Goal: Task Accomplishment & Management: Complete application form

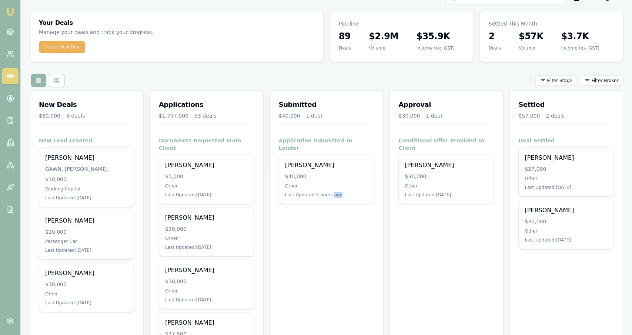
scroll to position [16, 0]
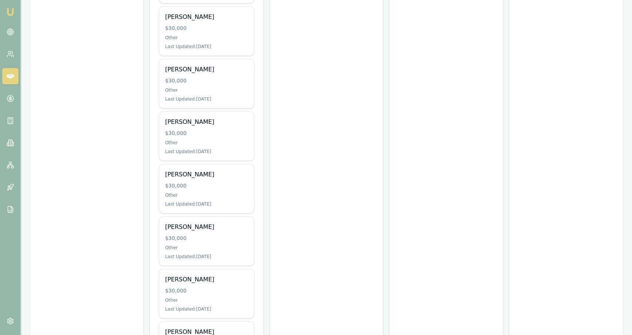
scroll to position [374, 0]
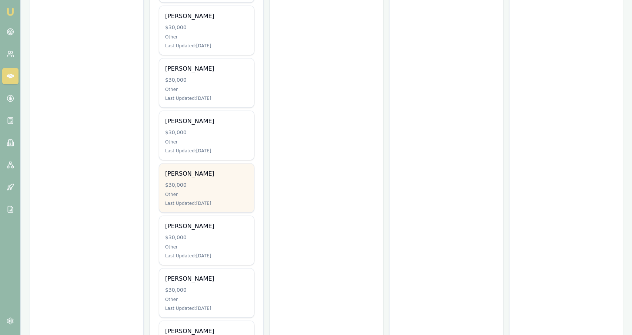
click at [236, 164] on div "Dillon Chapman $30,000 Other Last Updated: 2 days ago" at bounding box center [206, 188] width 95 height 49
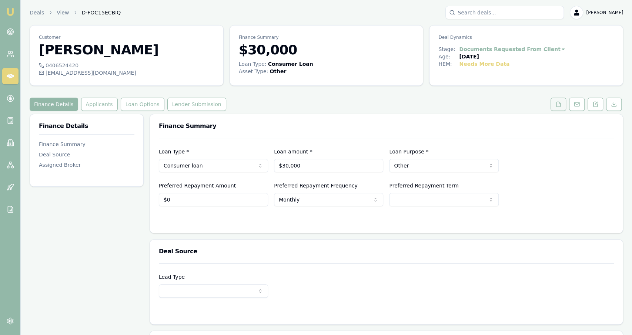
click at [555, 106] on button at bounding box center [558, 104] width 16 height 13
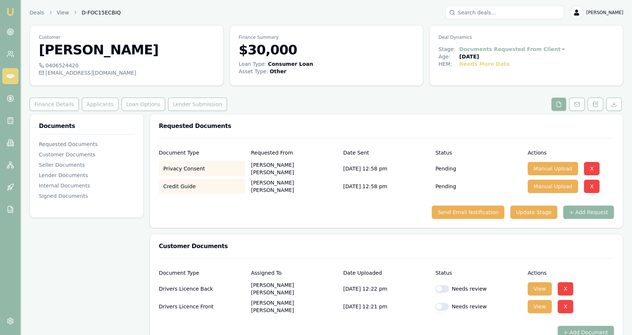
scroll to position [16, 0]
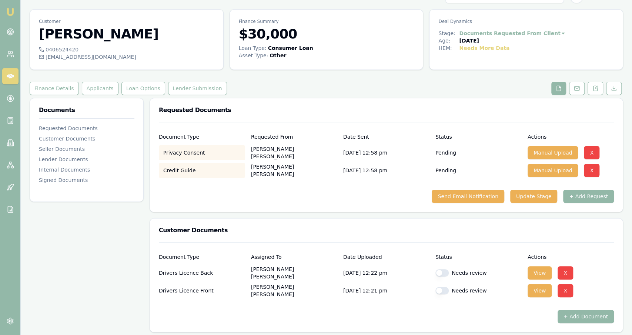
click at [446, 273] on button "button" at bounding box center [441, 272] width 13 height 7
checkbox input "true"
click at [445, 288] on button "button" at bounding box center [441, 290] width 13 height 7
checkbox input "true"
click at [484, 196] on button "Send Email Notification" at bounding box center [467, 196] width 72 height 13
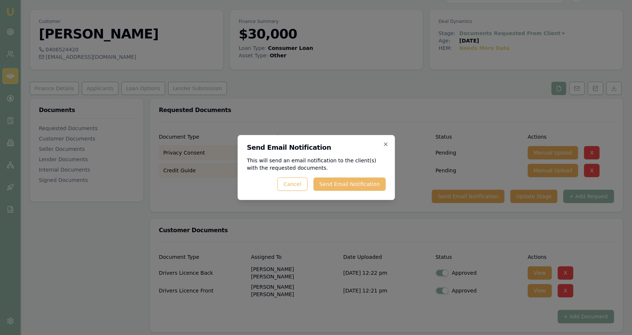
click at [366, 188] on button "Send Email Notification" at bounding box center [349, 184] width 72 height 13
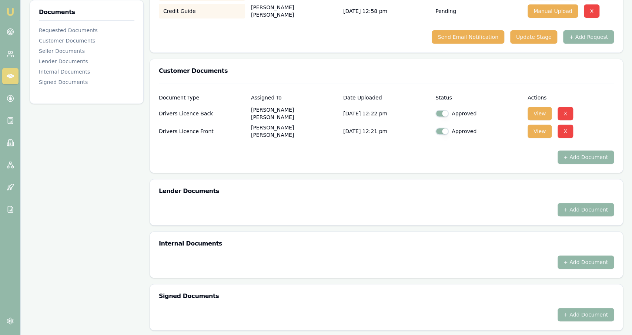
scroll to position [0, 0]
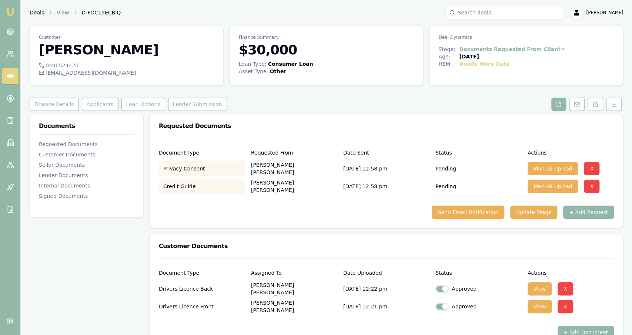
click at [35, 12] on link "Deals" at bounding box center [37, 12] width 14 height 7
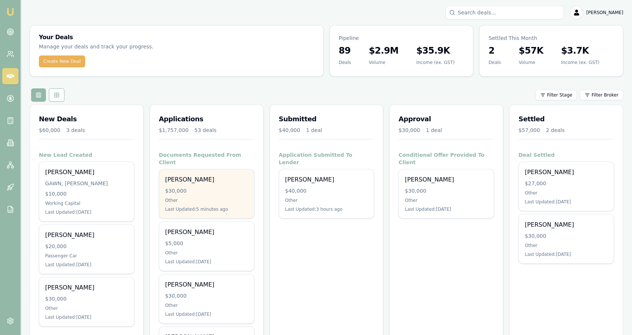
click at [181, 189] on div "[PERSON_NAME] $30,000 Other Last Updated: 5 minutes ago" at bounding box center [206, 193] width 95 height 49
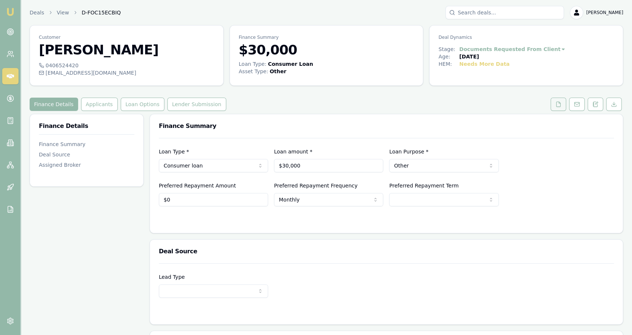
click at [562, 103] on button at bounding box center [558, 104] width 16 height 13
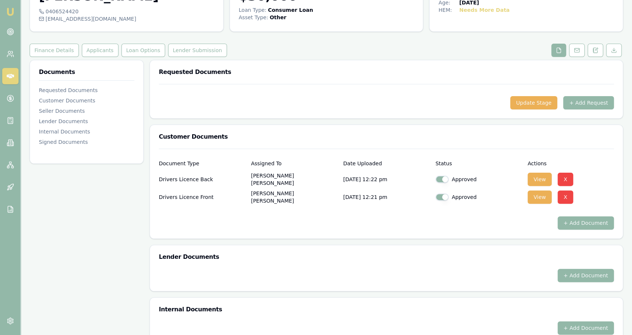
scroll to position [172, 0]
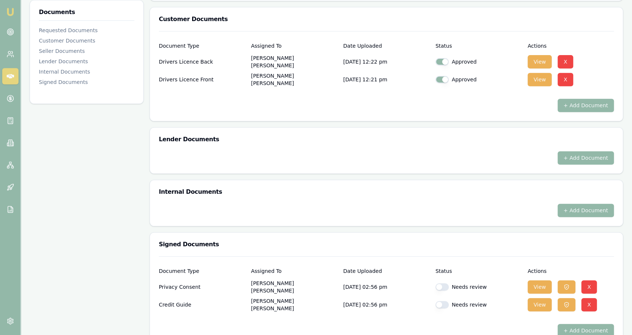
click at [446, 285] on button "button" at bounding box center [441, 286] width 13 height 7
checkbox input "true"
click at [448, 302] on div "Needs review" at bounding box center [478, 304] width 86 height 7
click at [535, 70] on div "Drivers Licence Front Dillon Chapman 11/09/2025, 12:21 pm Approved View X" at bounding box center [386, 78] width 455 height 18
click at [535, 66] on button "View" at bounding box center [539, 61] width 24 height 13
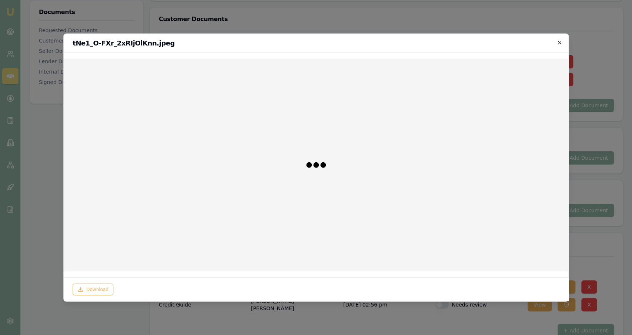
click at [562, 45] on icon "button" at bounding box center [559, 43] width 6 height 6
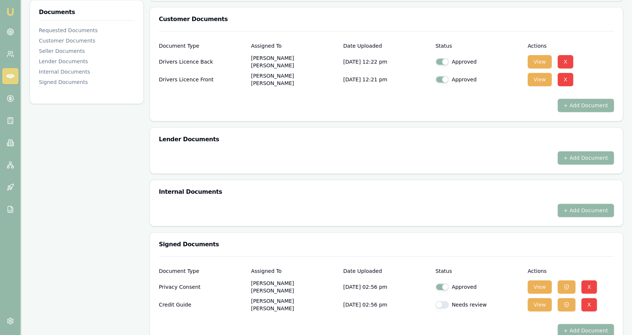
click at [538, 72] on div "View X" at bounding box center [570, 79] width 86 height 15
click at [540, 81] on button "View" at bounding box center [539, 79] width 24 height 13
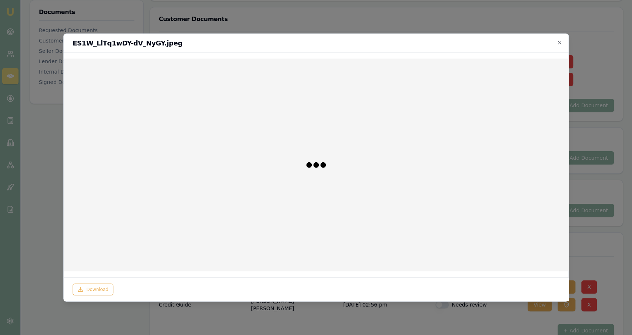
click at [112, 287] on div "Download" at bounding box center [316, 289] width 487 height 12
click at [108, 288] on button "Download" at bounding box center [93, 289] width 41 height 12
click at [55, 236] on div at bounding box center [316, 167] width 632 height 335
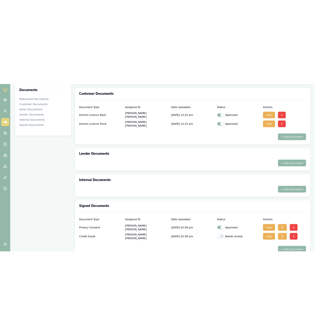
scroll to position [188, 0]
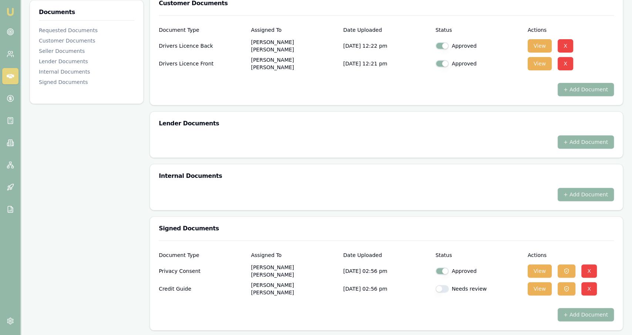
click at [443, 289] on button "button" at bounding box center [441, 288] width 13 height 7
checkbox input "true"
click at [251, 95] on div "Document Type Assigned To Date Uploaded Status Actions Drivers Licence Back Dil…" at bounding box center [386, 60] width 473 height 90
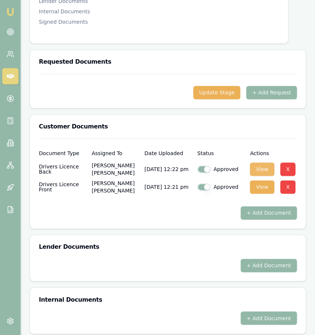
click at [259, 168] on button "View" at bounding box center [262, 168] width 24 height 13
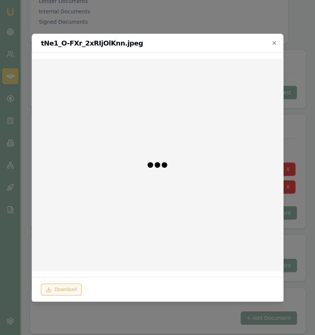
click at [68, 288] on button "Download" at bounding box center [61, 289] width 41 height 12
click at [113, 305] on div at bounding box center [157, 167] width 315 height 335
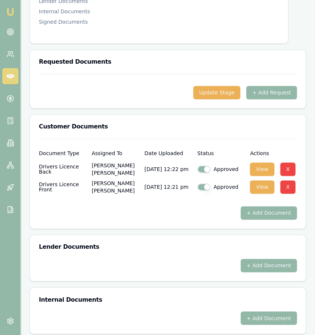
scroll to position [0, 0]
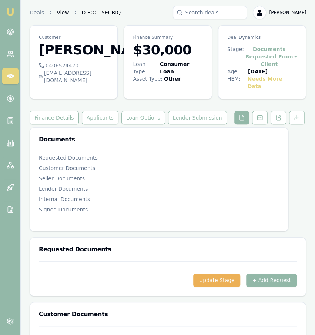
click at [59, 11] on link "View" at bounding box center [63, 12] width 12 height 7
click at [89, 117] on button "Applicants" at bounding box center [100, 117] width 37 height 13
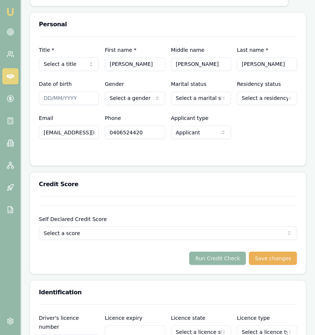
scroll to position [346, 0]
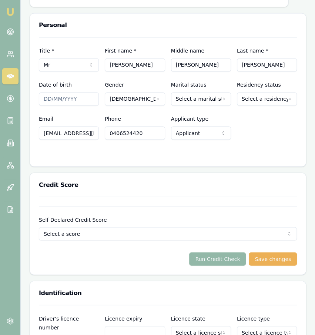
click at [80, 105] on input "Date of birth" at bounding box center [69, 98] width 60 height 13
type input "21/01/1996"
click at [269, 107] on div "Title * Mr Mr Mrs Miss Ms Dr Prof First name * Dillon Middle name Michael Last …" at bounding box center [168, 88] width 258 height 102
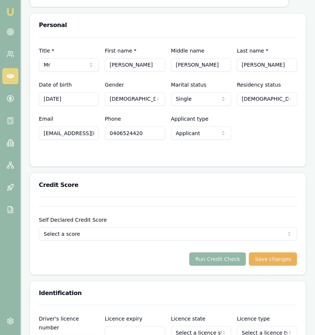
click at [160, 159] on div "Title * Mr Mr Mrs Miss Ms Dr Prof First name * Dillon Middle name Michael Last …" at bounding box center [168, 101] width 276 height 129
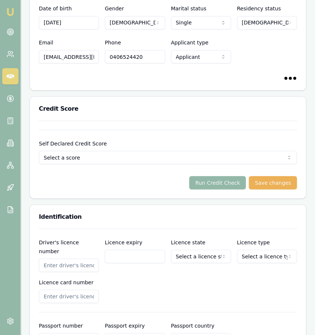
scroll to position [424, 0]
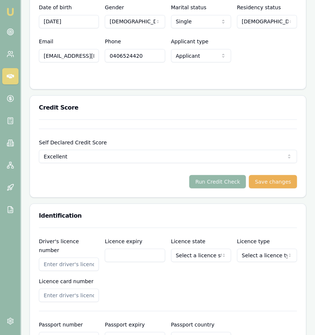
click at [83, 260] on input "Driver's licence number" at bounding box center [69, 263] width 60 height 13
type input "109135277"
click at [106, 265] on div "Driver's licence number 109135277 Licence expiry Licence state Select a licence…" at bounding box center [168, 268] width 258 height 65
select select
click at [113, 258] on input "Licence expiry" at bounding box center [135, 254] width 60 height 13
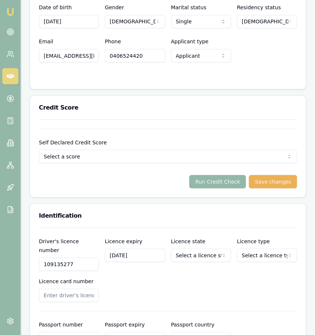
type input "[DATE]"
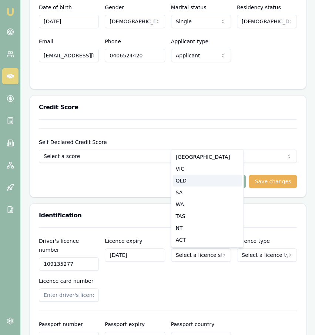
select select "QLD"
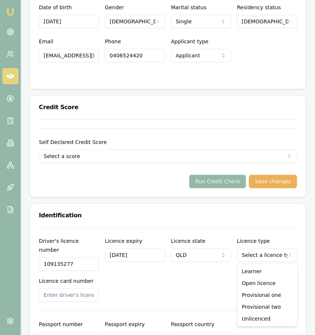
select select "OPEN_LICENCE"
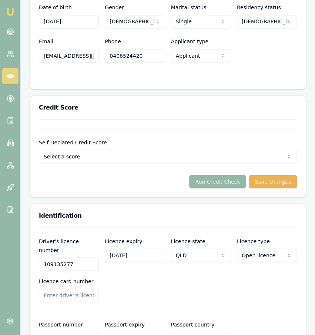
click at [74, 288] on input "Licence card number" at bounding box center [69, 294] width 60 height 13
click at [82, 288] on input "Licence card number" at bounding box center [69, 294] width 60 height 13
type input "A"
type input "A3762A9079"
click at [112, 290] on div "Driver's licence number 109135277 Licence expiry 08/08/2026 Licence state QLD N…" at bounding box center [168, 268] width 258 height 65
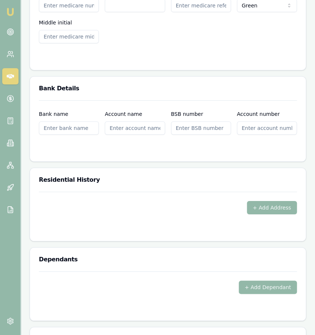
scroll to position [810, 0]
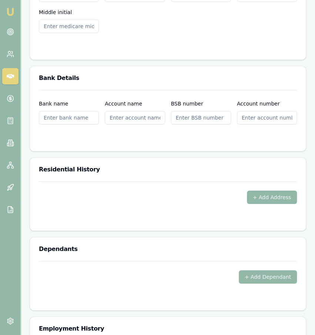
click at [280, 191] on button "+ Add Address" at bounding box center [272, 197] width 50 height 13
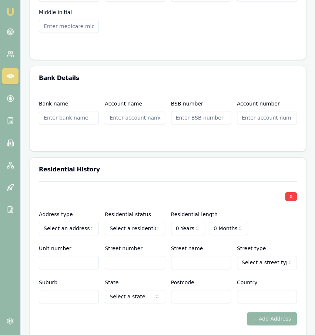
click at [136, 211] on div "Residential status Select a residential status Owner with mortgage Owner withou…" at bounding box center [135, 222] width 60 height 25
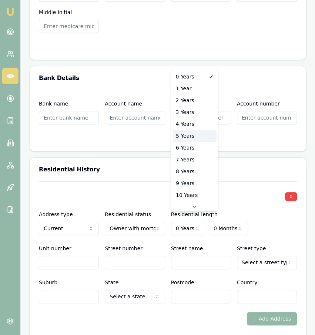
select select "5"
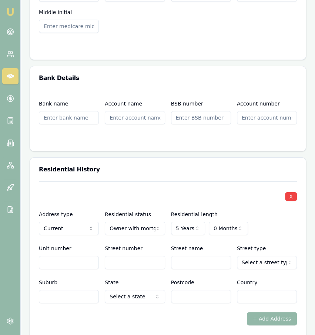
click at [153, 210] on div "Residential status Owner with mortgage Owner with mortgage Owner without mortga…" at bounding box center [135, 222] width 60 height 25
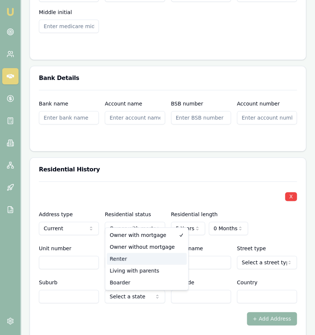
select select "RENTER"
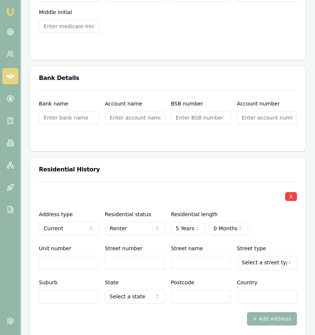
click at [93, 256] on input "Unit number" at bounding box center [69, 262] width 60 height 13
type input "1"
type input "16"
type input "cRESTBROOK"
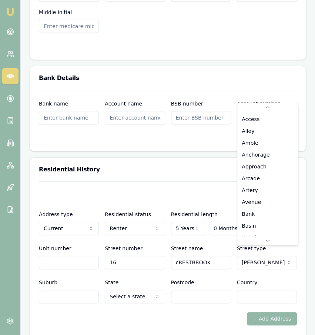
scroll to position [537, 0]
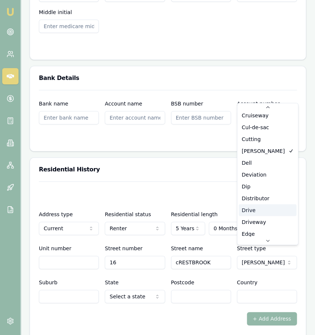
select select "Drive"
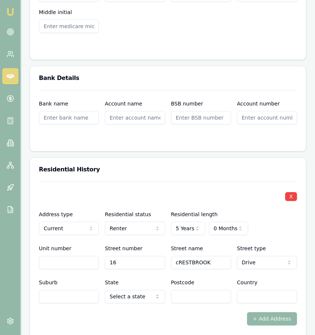
click at [176, 256] on input "cRESTBROOK" at bounding box center [201, 262] width 60 height 13
type input "CRESTBROOK"
click at [77, 292] on input "Suburb" at bounding box center [69, 296] width 60 height 13
type input "MORAYFIELD"
select select "QLD"
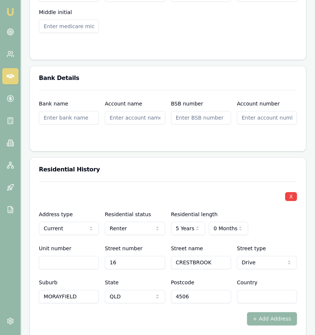
type input "4506"
type input "AUSTRALIA"
click at [91, 312] on div "+ Add Address" at bounding box center [168, 318] width 258 height 13
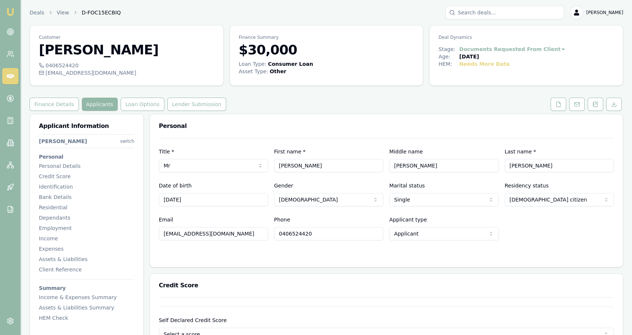
scroll to position [147, 0]
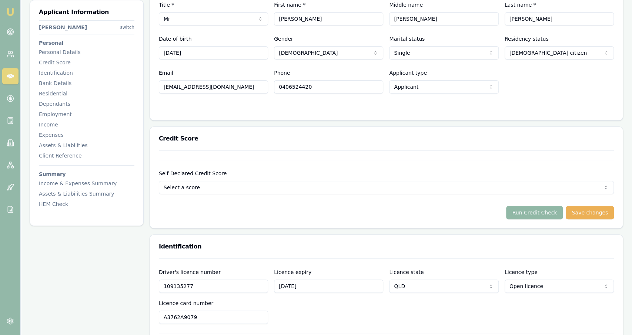
click at [315, 212] on button "Run Credit Check" at bounding box center [534, 212] width 57 height 13
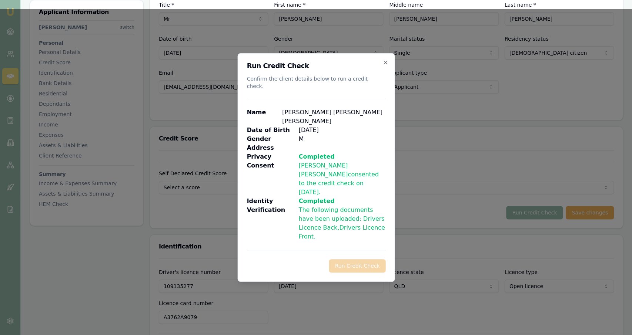
click at [315, 85] on div "Run Credit Check Confirm the client details below to run a credit check. Name D…" at bounding box center [315, 167] width 157 height 229
click at [315, 65] on icon "button" at bounding box center [385, 63] width 6 height 6
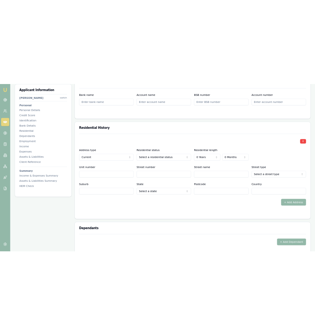
scroll to position [727, 0]
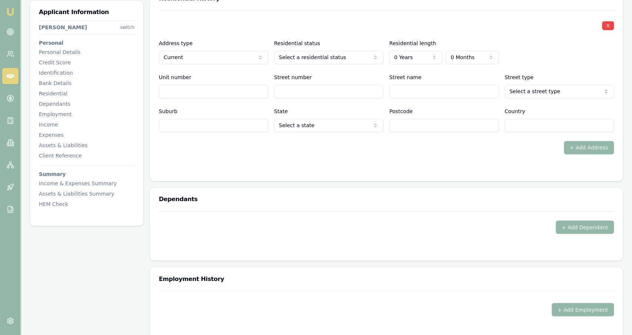
click at [315, 162] on form "X Address type Current Current Previous Residential status Select a residential…" at bounding box center [386, 91] width 455 height 162
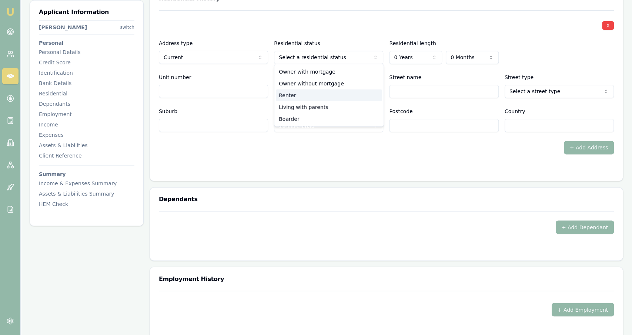
select select "RENTER"
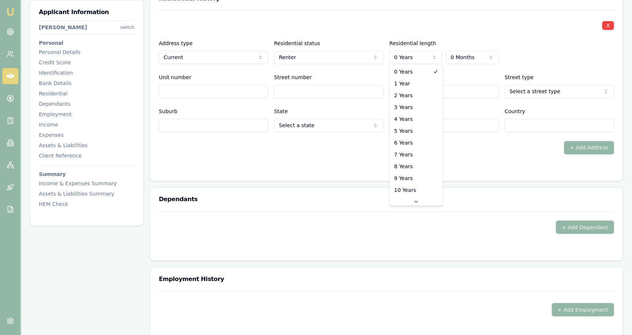
select select "6"
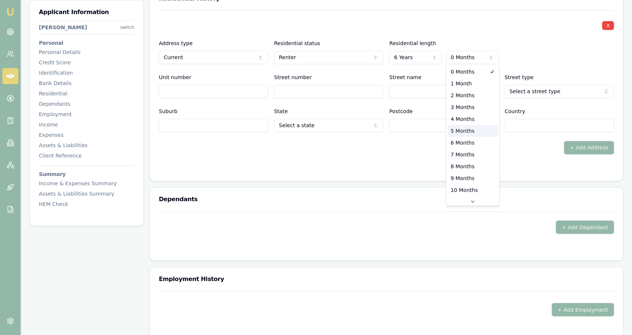
select select "5"
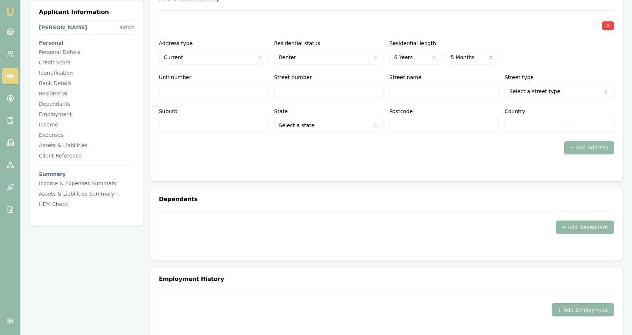
click at [241, 95] on input "Unit number" at bounding box center [213, 91] width 109 height 13
click at [278, 96] on input "Street number" at bounding box center [328, 91] width 109 height 13
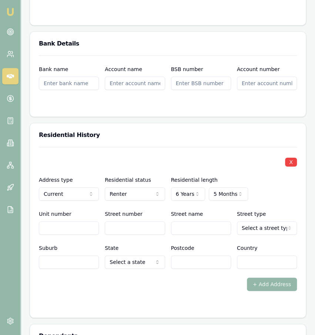
scroll to position [878, 0]
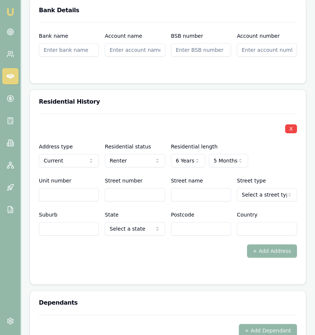
click at [152, 193] on div "X Address type Current Current Previous Residential status Renter Owner with mo…" at bounding box center [168, 175] width 258 height 122
click at [152, 189] on input "Street number" at bounding box center [135, 194] width 60 height 13
type input "16"
type input "CRESTBROOK"
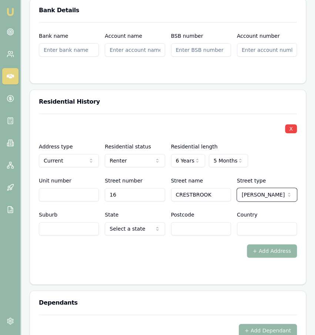
select select "Drive"
type input "MORAYFIELD"
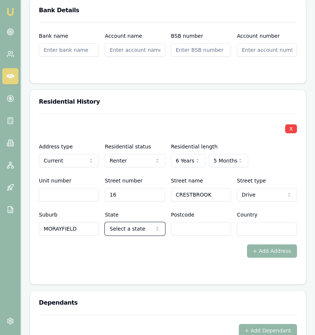
select select "QLD"
type input "4506"
type input "AUSTRALIA"
click at [153, 300] on h3 "Dependants" at bounding box center [168, 303] width 258 height 6
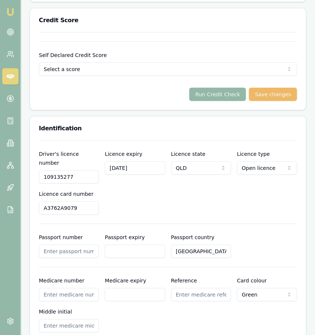
scroll to position [510, 0]
click at [226, 96] on button "Run Credit Check" at bounding box center [217, 94] width 57 height 13
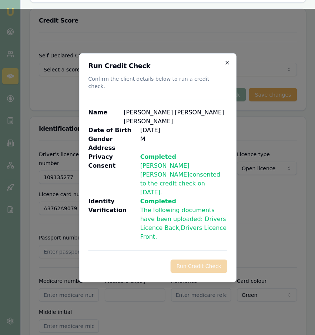
click at [229, 65] on icon "button" at bounding box center [227, 63] width 6 height 6
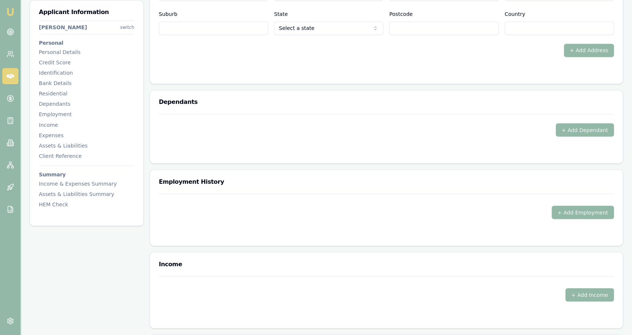
scroll to position [759, 0]
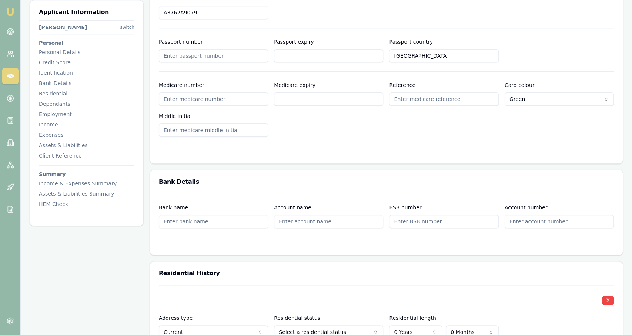
scroll to position [514, 0]
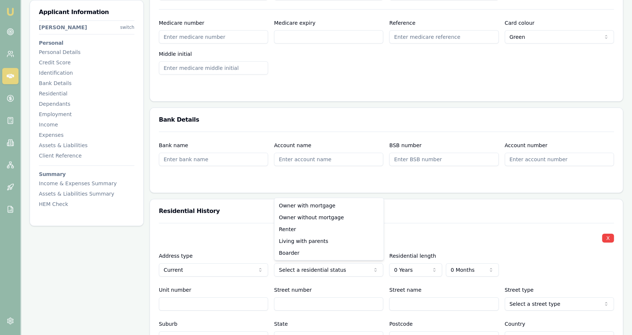
select select "RENTER"
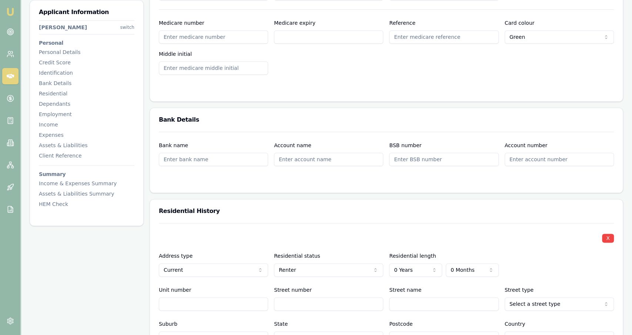
click at [415, 173] on form "Bank name Account name BSB number Account number" at bounding box center [386, 158] width 455 height 52
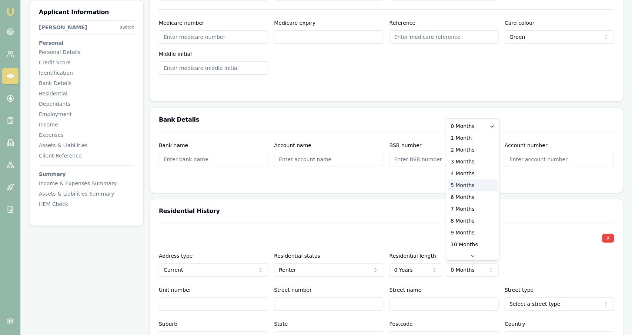
select select "5"
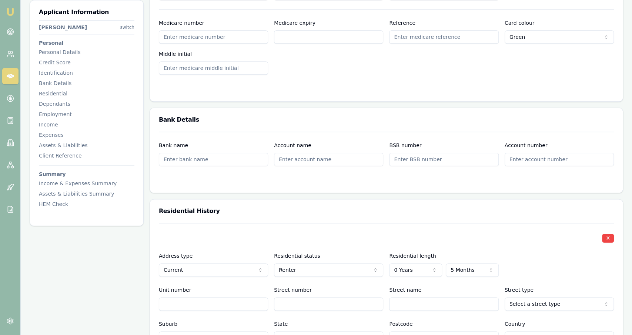
click at [419, 176] on form "Bank name Account name BSB number Account number" at bounding box center [386, 158] width 455 height 52
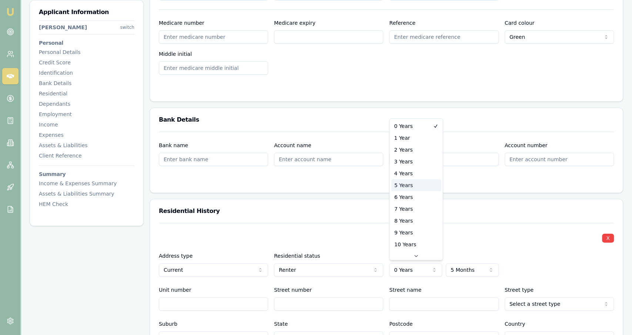
select select "5"
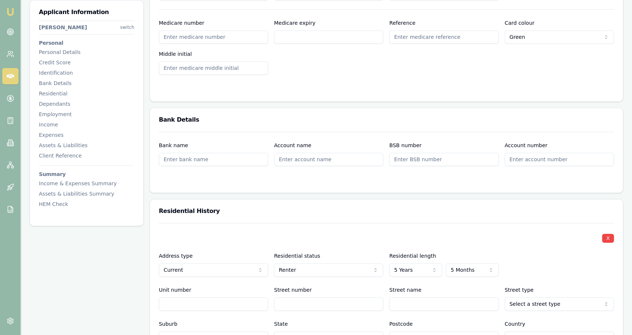
click at [343, 222] on div "Residential History" at bounding box center [386, 211] width 473 height 24
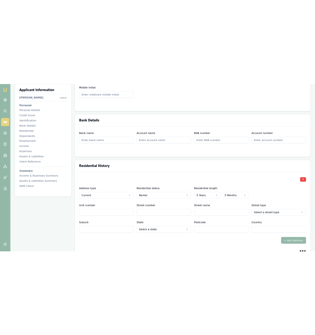
scroll to position [561, 0]
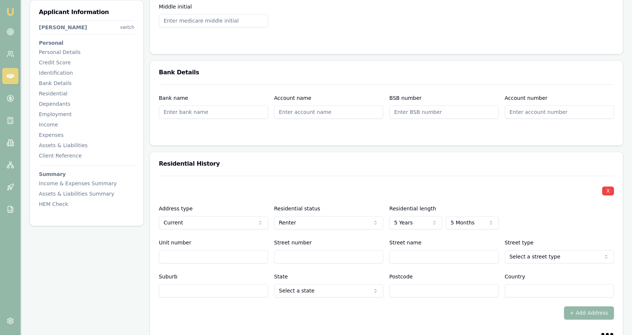
click at [285, 253] on input "Street number" at bounding box center [328, 256] width 109 height 13
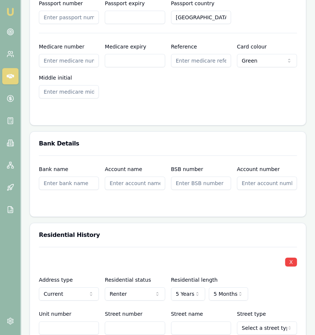
scroll to position [745, 0]
type input "16"
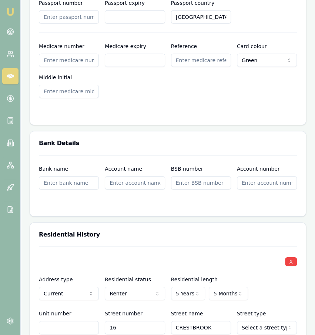
type input "CRESTBROOK"
select select "Drive"
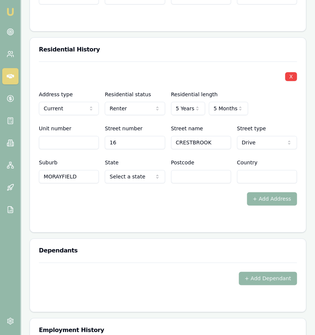
type input "MORAYFIELD"
type input "Q"
select select "QLD"
type input "4506"
type input "[GEOGRAPHIC_DATA]"
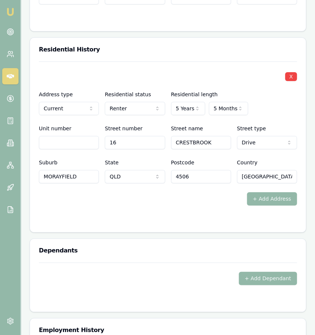
click at [168, 282] on form "+ Add Dependant" at bounding box center [168, 282] width 258 height 40
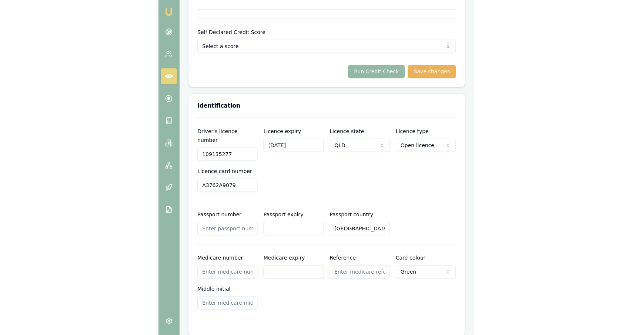
scroll to position [532, 0]
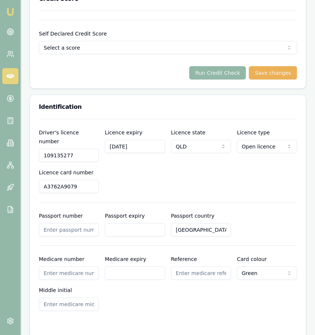
click at [225, 66] on form "Self Declared Credit Score Select a score Excellent Very good Average Fair Low …" at bounding box center [168, 50] width 258 height 60
click at [225, 68] on button "Run Credit Check" at bounding box center [217, 72] width 57 height 13
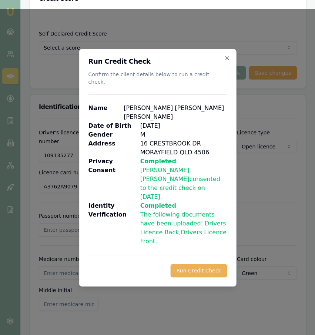
click at [200, 256] on div "Run Credit Check Confirm the client details below to run a credit check. Name […" at bounding box center [157, 168] width 157 height 238
click at [202, 264] on button "Run Credit Check" at bounding box center [198, 270] width 57 height 13
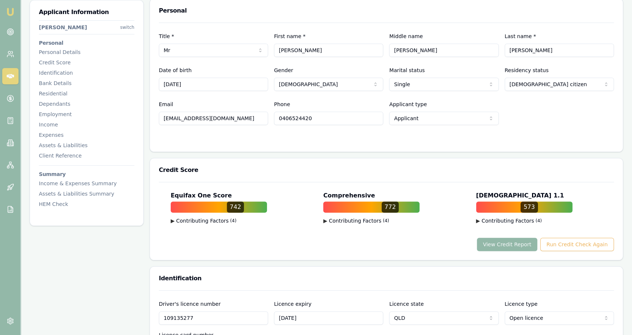
scroll to position [115, 0]
click at [515, 245] on button "View Credit Report" at bounding box center [507, 244] width 60 height 13
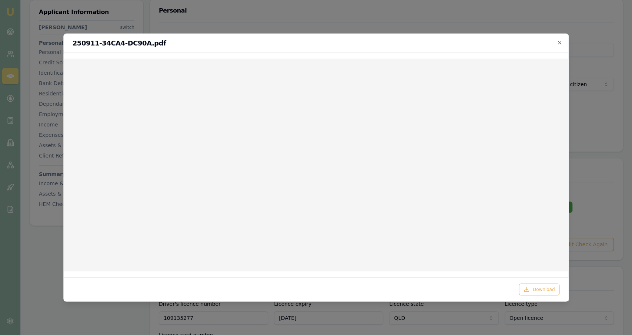
click at [471, 27] on div at bounding box center [316, 167] width 632 height 335
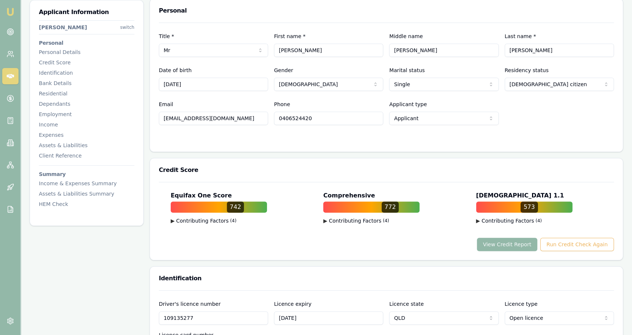
scroll to position [0, 0]
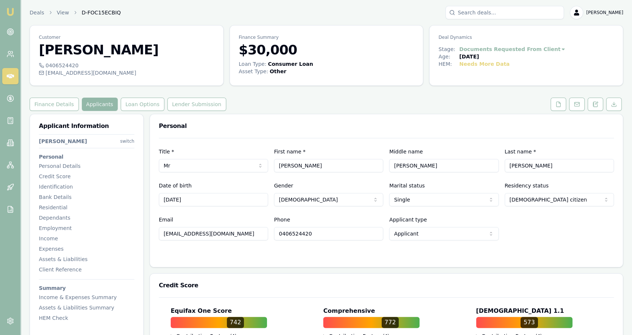
click at [235, 132] on div "Personal" at bounding box center [386, 126] width 473 height 24
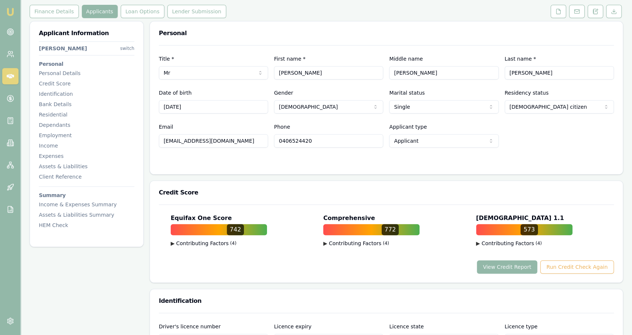
click at [266, 168] on div "Title * Mr Mr Mrs Miss Ms Dr Prof First name * [PERSON_NAME] Middle name [PERSO…" at bounding box center [386, 109] width 473 height 129
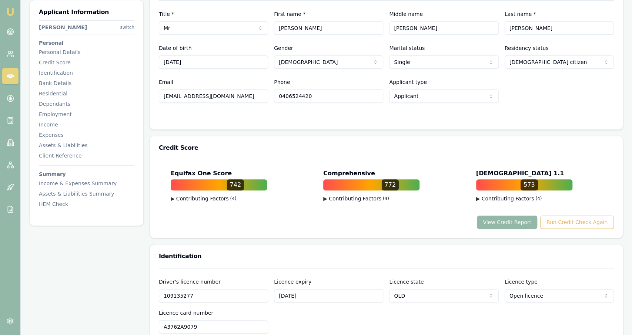
scroll to position [138, 0]
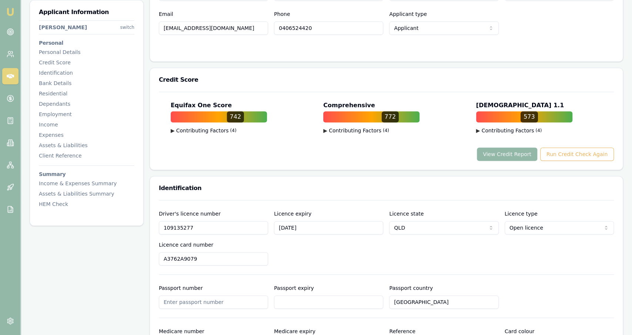
scroll to position [212, 0]
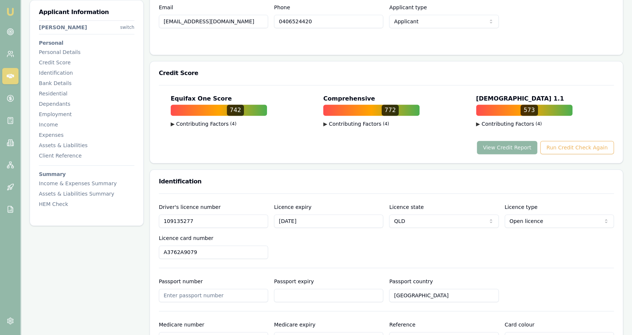
click at [523, 144] on button "View Credit Report" at bounding box center [507, 147] width 60 height 13
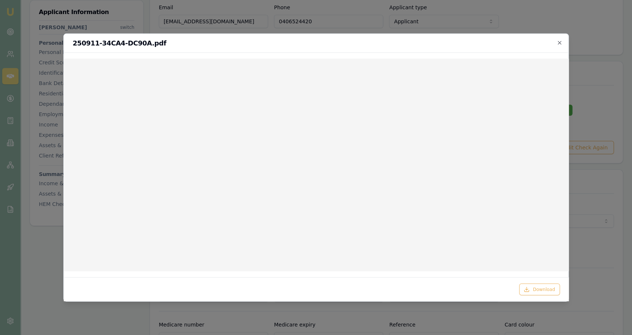
click at [346, 9] on div at bounding box center [316, 167] width 632 height 335
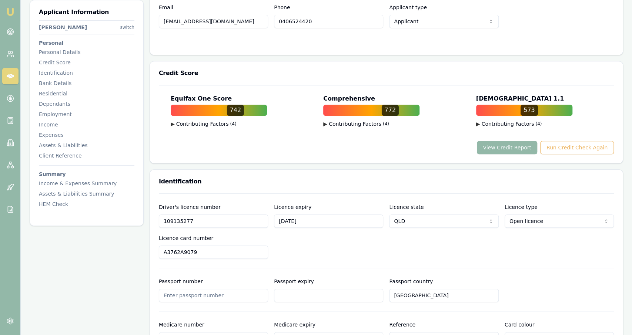
scroll to position [0, 0]
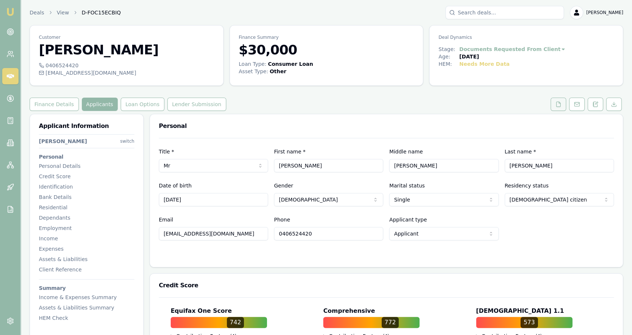
click at [556, 104] on icon at bounding box center [558, 104] width 6 height 6
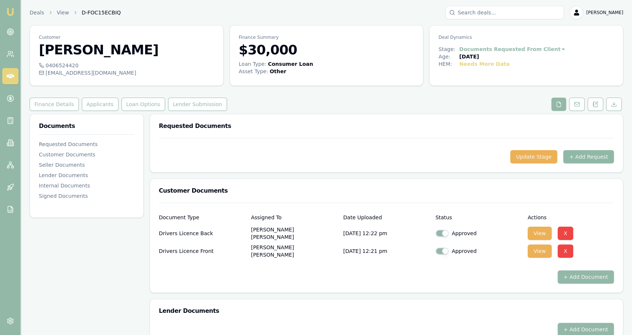
click at [598, 162] on button "+ Add Request" at bounding box center [588, 156] width 51 height 13
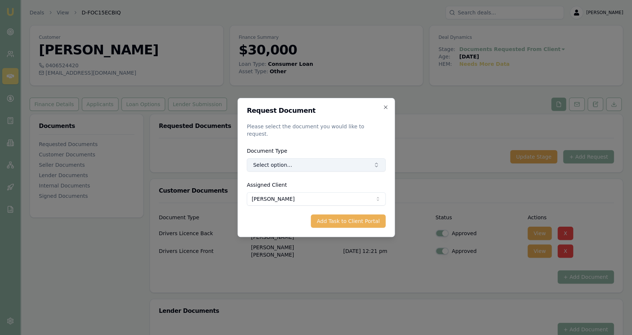
click at [270, 161] on button "Select option..." at bounding box center [315, 164] width 139 height 13
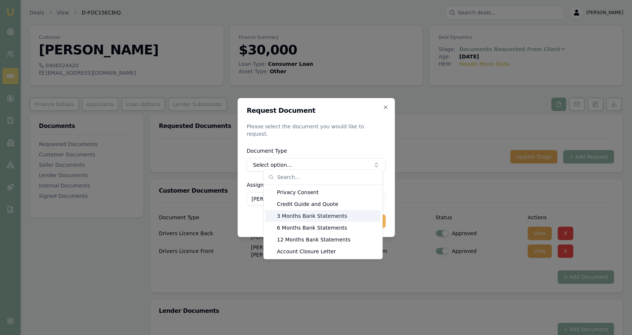
click at [288, 212] on div "3 Months Bank Statements" at bounding box center [322, 216] width 115 height 12
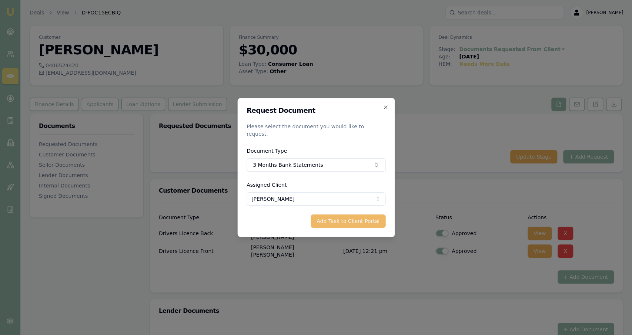
click at [352, 222] on button "Add Task to Client Portal" at bounding box center [347, 221] width 75 height 13
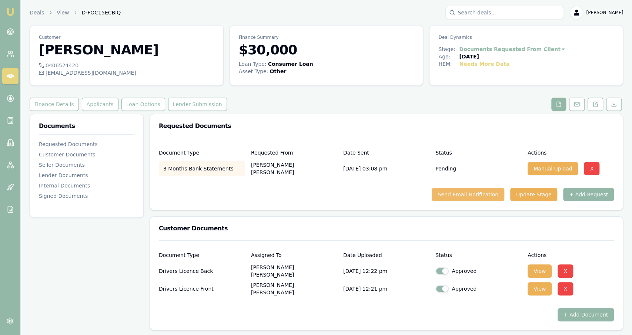
click at [483, 191] on button "Send Email Notification" at bounding box center [467, 194] width 72 height 13
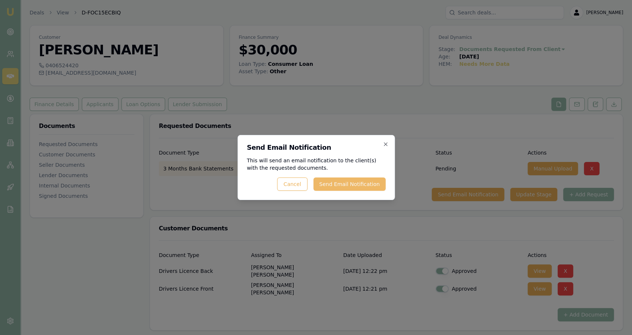
click at [337, 186] on button "Send Email Notification" at bounding box center [349, 184] width 72 height 13
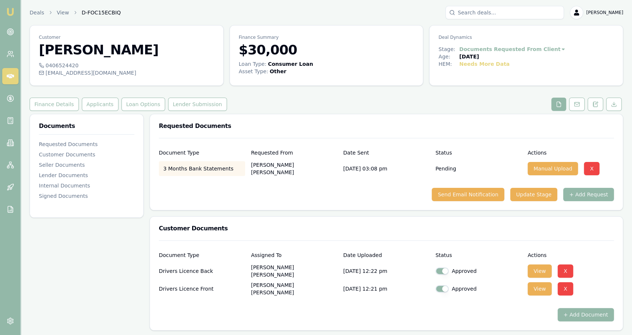
click at [248, 76] on div "Loan Type: Consumer Loan Asset Type : Other" at bounding box center [326, 72] width 193 height 24
